Goal: Information Seeking & Learning: Check status

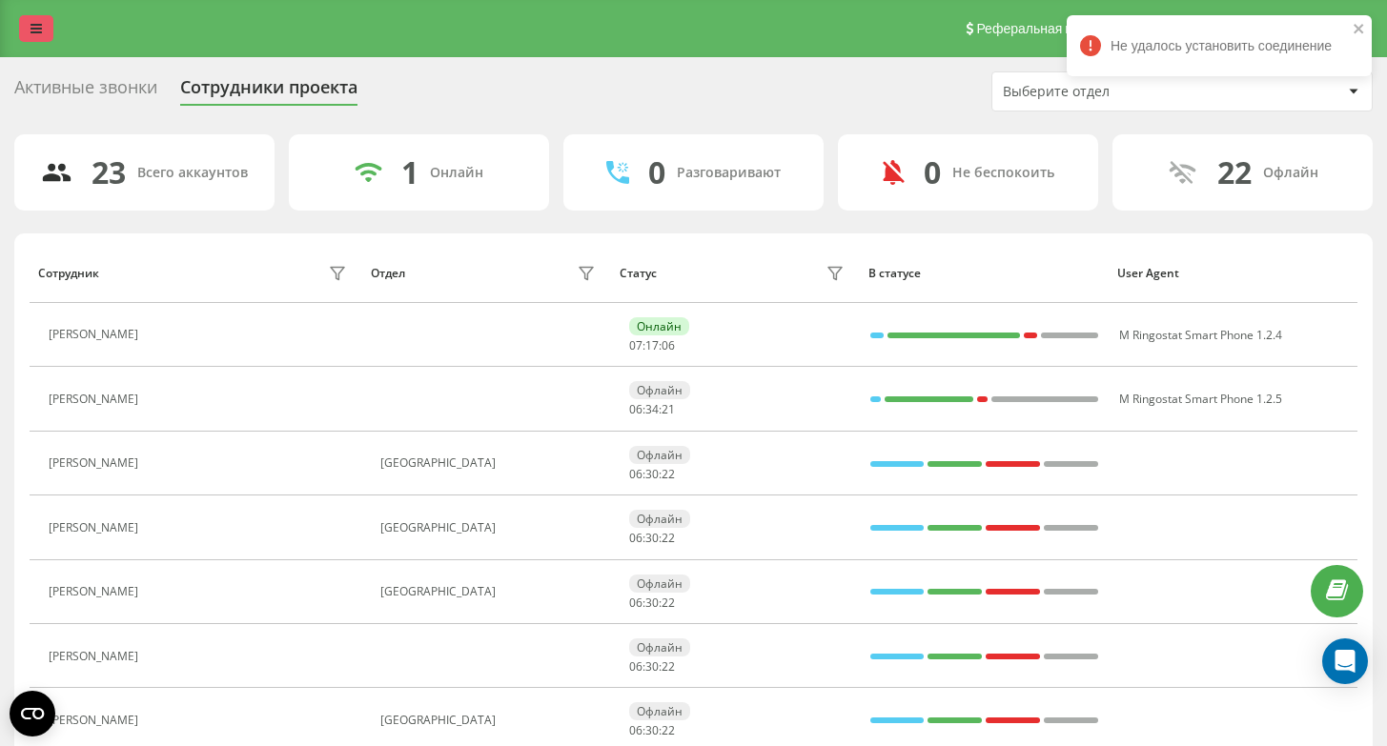
click at [19, 31] on link at bounding box center [36, 28] width 34 height 27
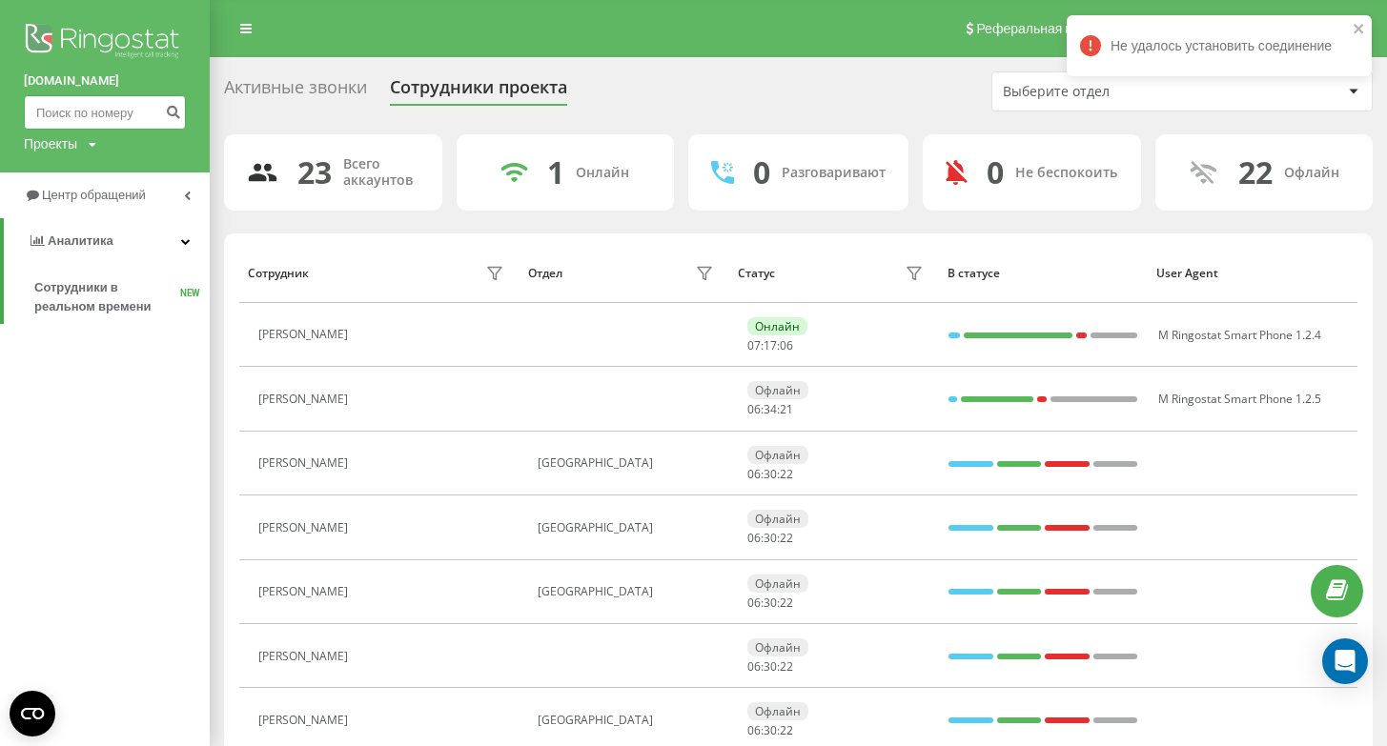
click at [90, 107] on input at bounding box center [105, 112] width 162 height 34
paste input "575 109 897"
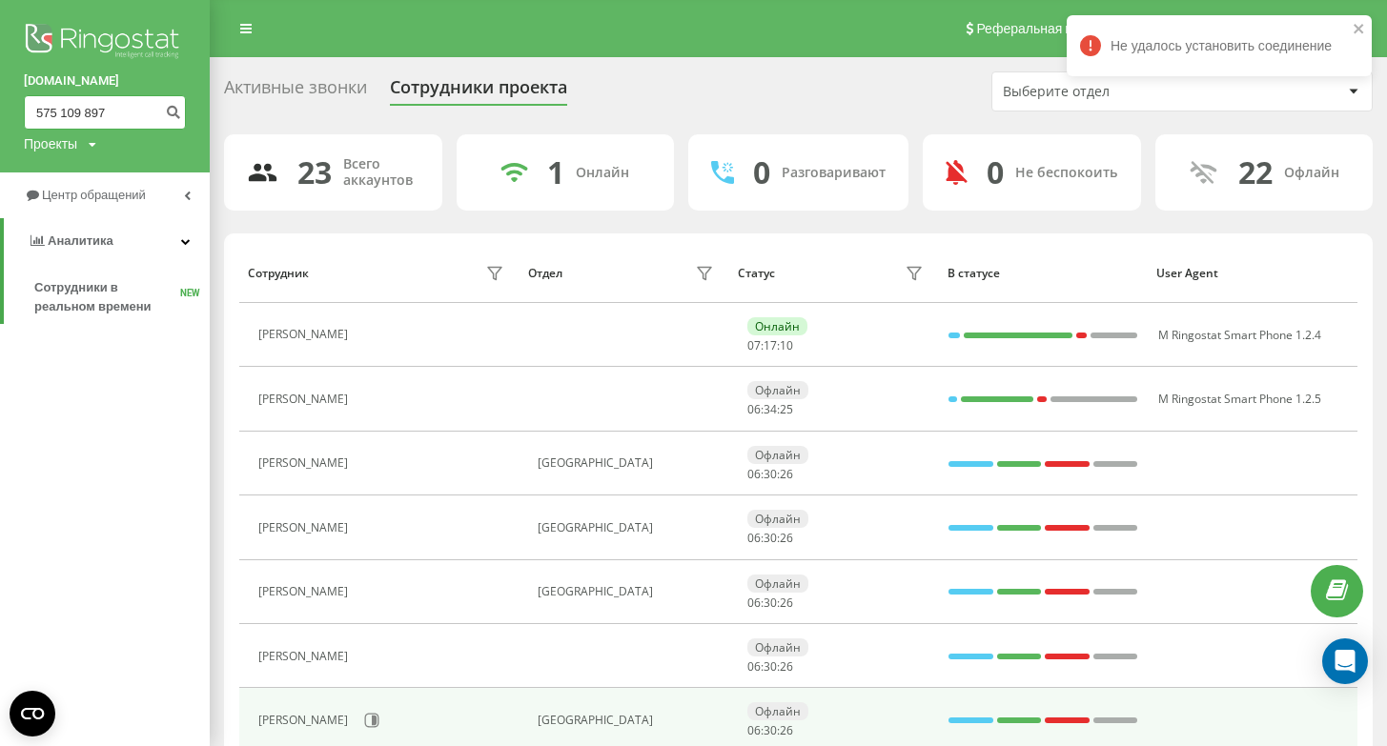
type input "575 109 897"
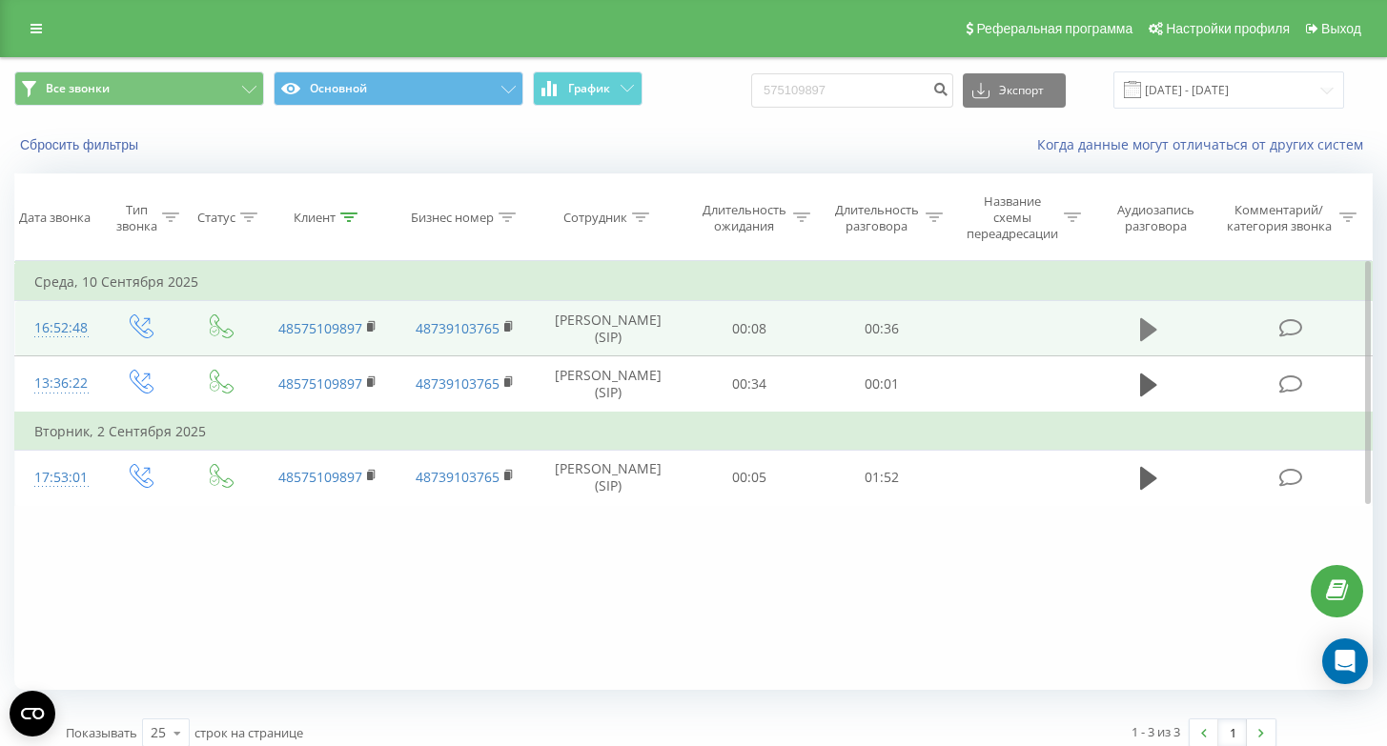
click at [1149, 324] on icon at bounding box center [1148, 329] width 17 height 23
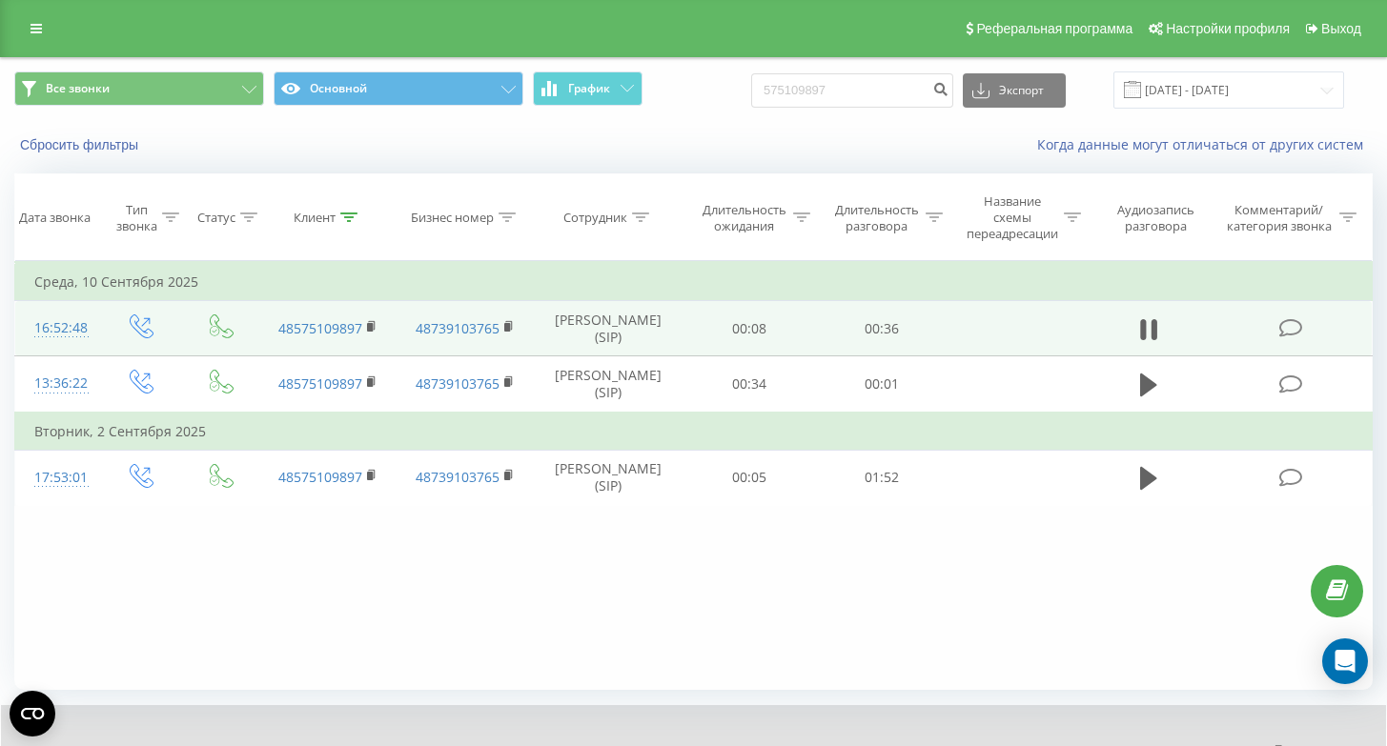
scroll to position [89, 0]
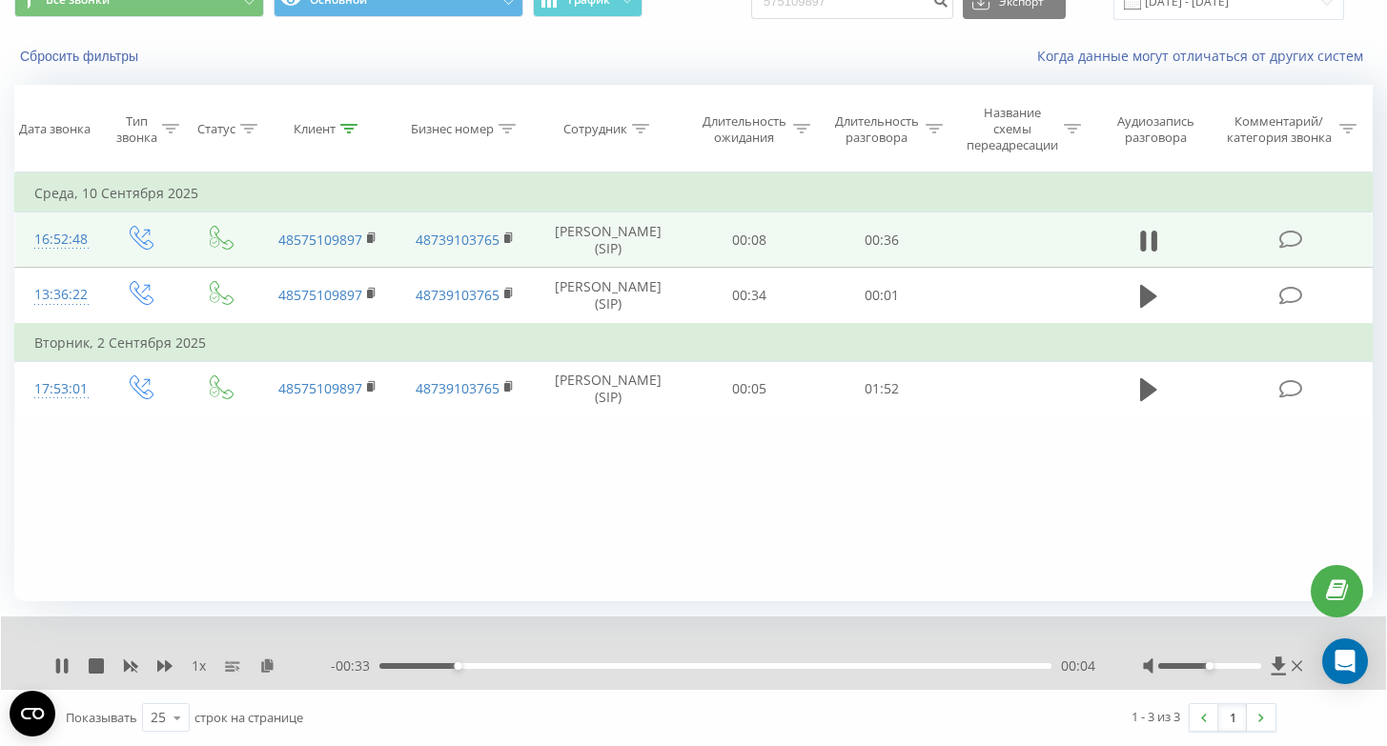
click at [529, 665] on div "00:04" at bounding box center [715, 666] width 672 height 6
click at [650, 665] on div "00:08" at bounding box center [715, 666] width 672 height 6
click at [70, 655] on div "1 x - 00:15 00:22 00:22" at bounding box center [693, 653] width 1385 height 73
click at [62, 661] on icon at bounding box center [61, 666] width 15 height 15
click at [54, 664] on icon at bounding box center [61, 666] width 15 height 15
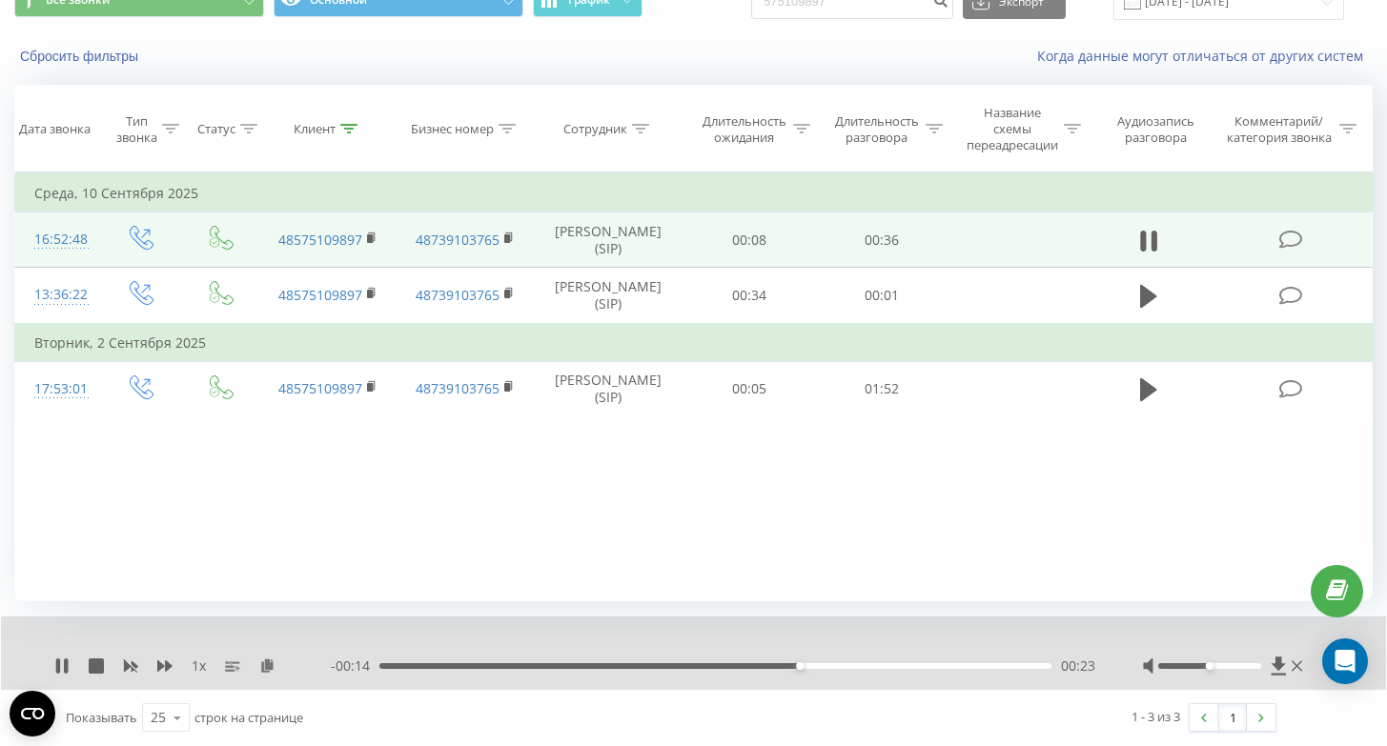
click at [875, 668] on div "00:23" at bounding box center [715, 666] width 672 height 6
click at [947, 663] on div "00:28" at bounding box center [715, 666] width 672 height 6
click at [63, 659] on icon at bounding box center [61, 666] width 15 height 15
